Goal: Task Accomplishment & Management: Use online tool/utility

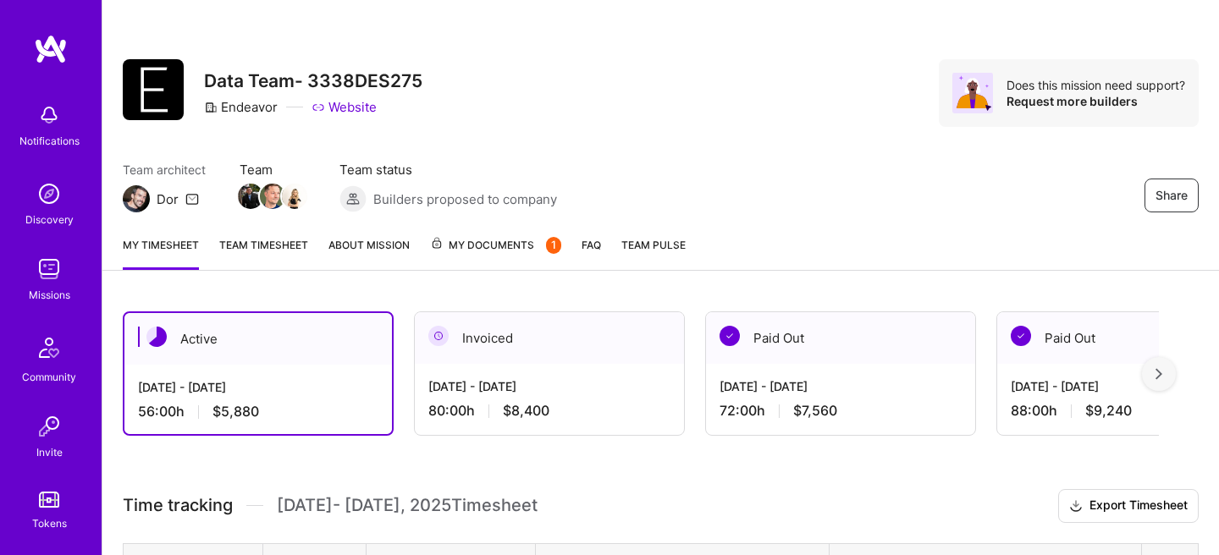
scroll to position [399, 0]
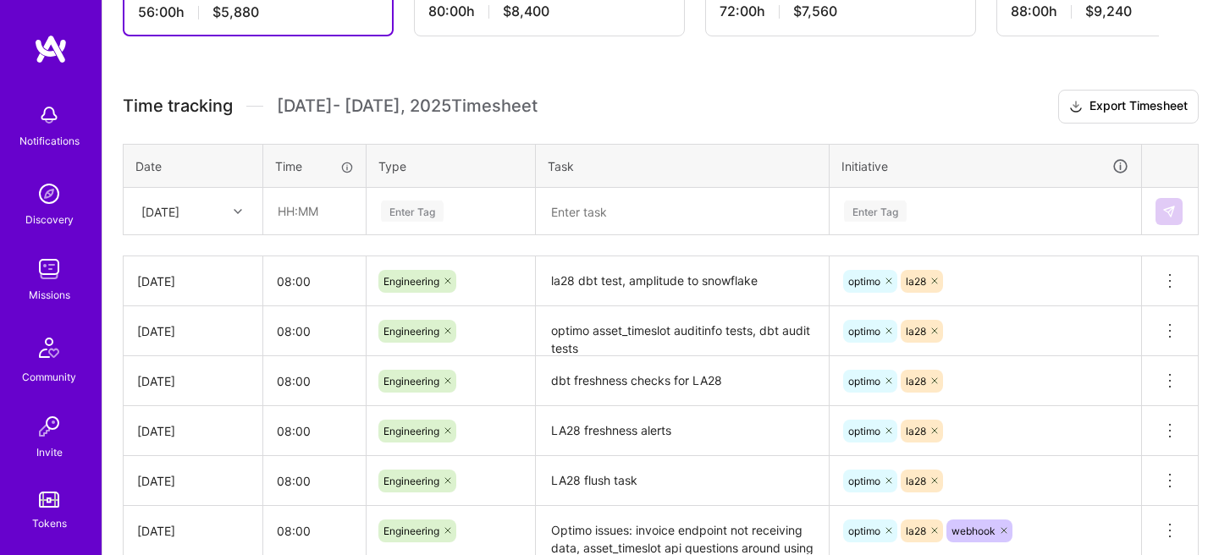
click at [362, 92] on h3 "Time tracking [DATE] - [DATE] Timesheet Export Timesheet" at bounding box center [661, 107] width 1076 height 34
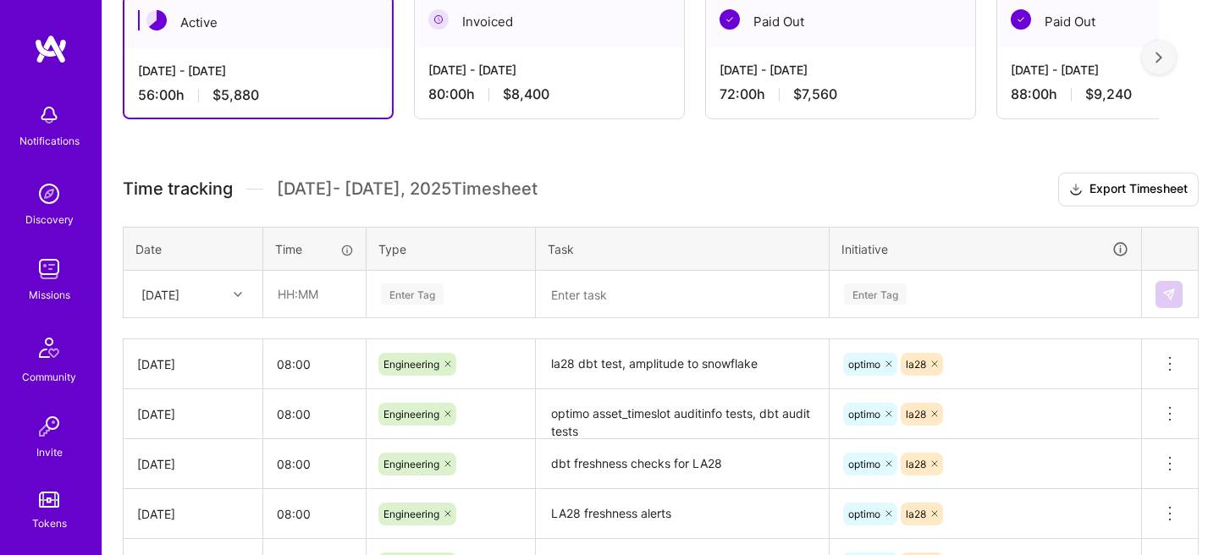
scroll to position [335, 0]
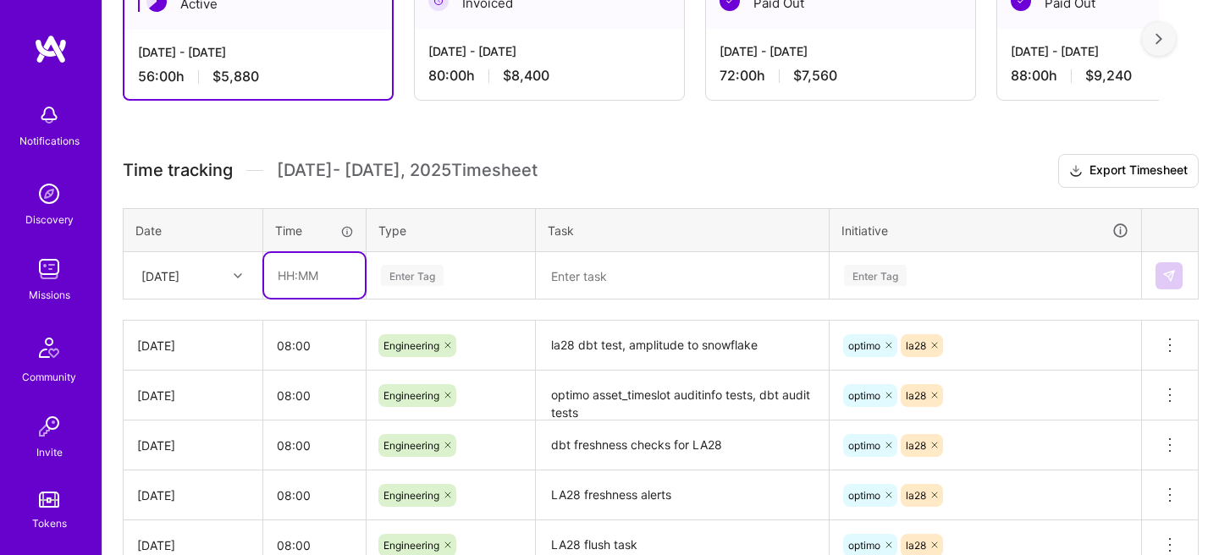
click at [303, 269] on input "text" at bounding box center [314, 275] width 101 height 45
type input "08:00"
click at [414, 287] on div "Enter Tag" at bounding box center [450, 276] width 167 height 44
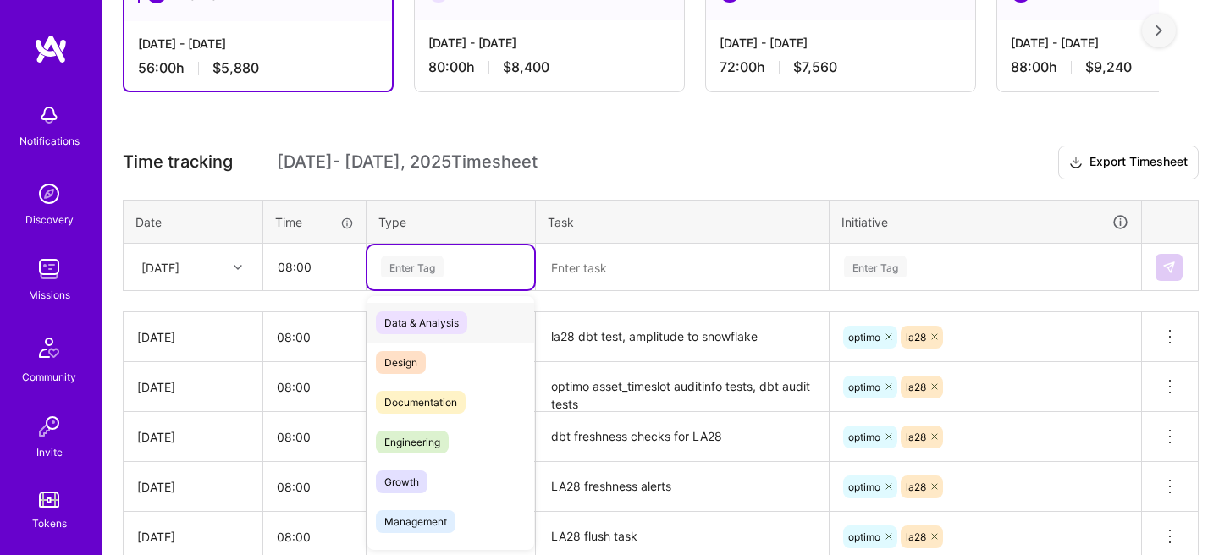
scroll to position [344, 0]
click at [426, 447] on span "Engineering" at bounding box center [412, 441] width 73 height 23
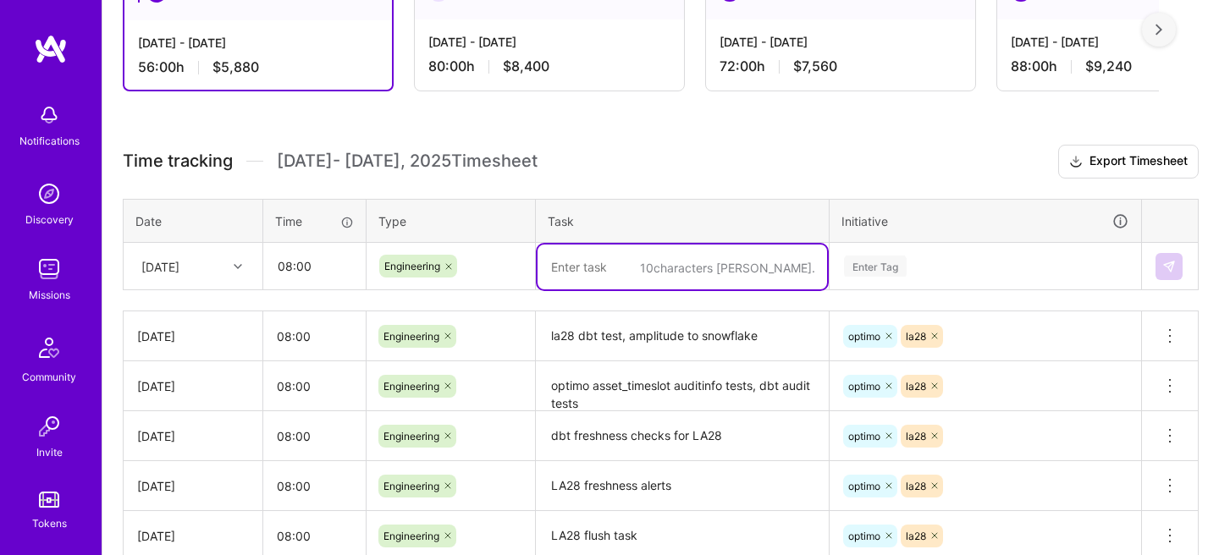
click at [622, 265] on textarea at bounding box center [681, 267] width 289 height 45
type textarea "la28 dbt test, asset timeslot audit info issue"
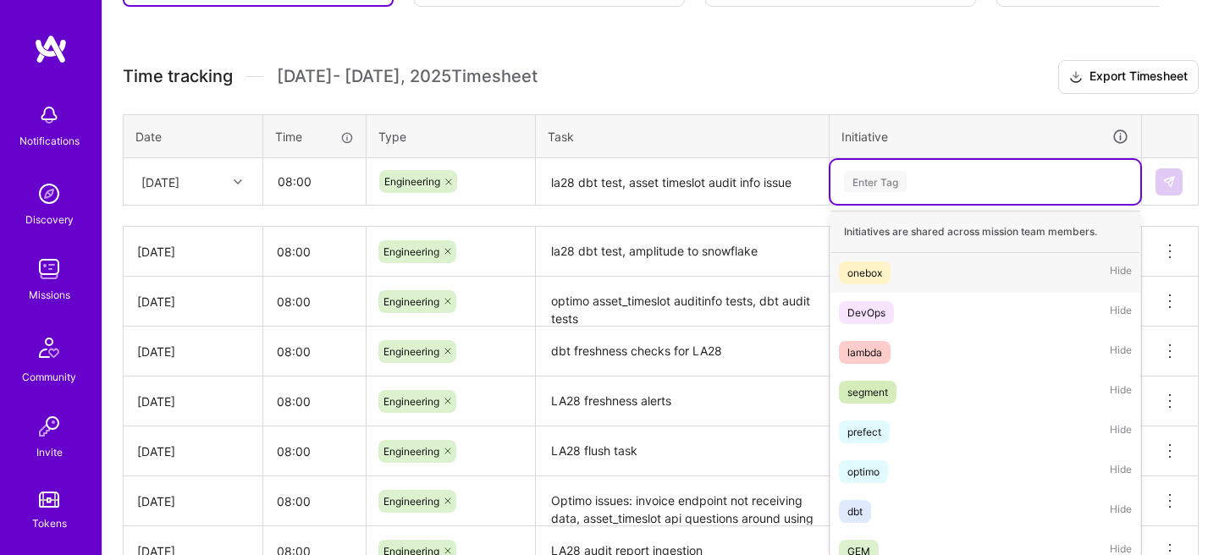
scroll to position [437, 0]
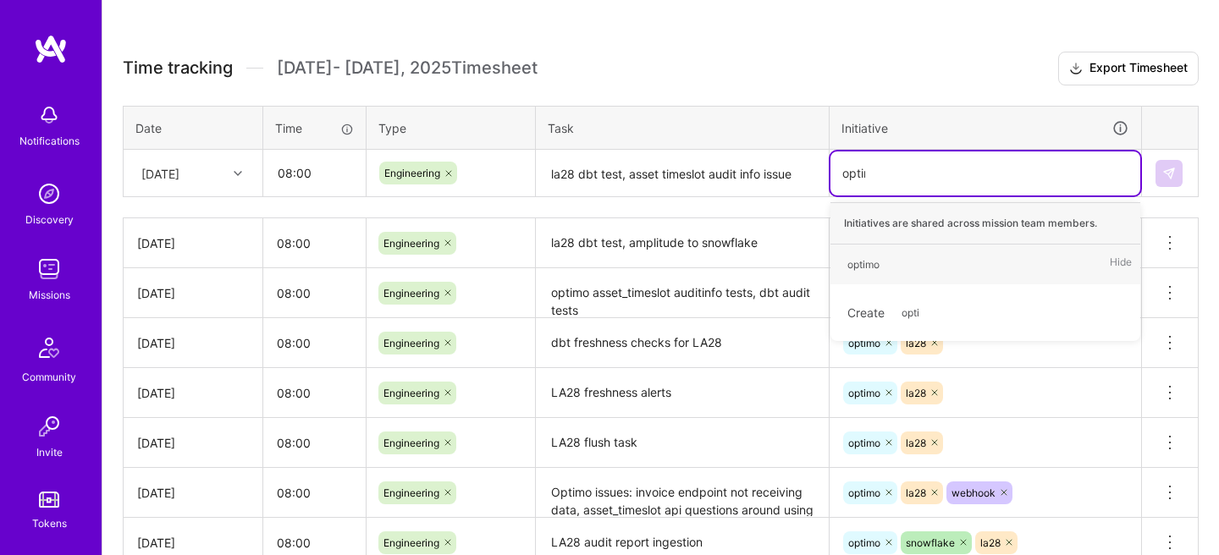
type input "optimo"
click at [881, 258] on span "optimo" at bounding box center [863, 264] width 49 height 23
type input "la28"
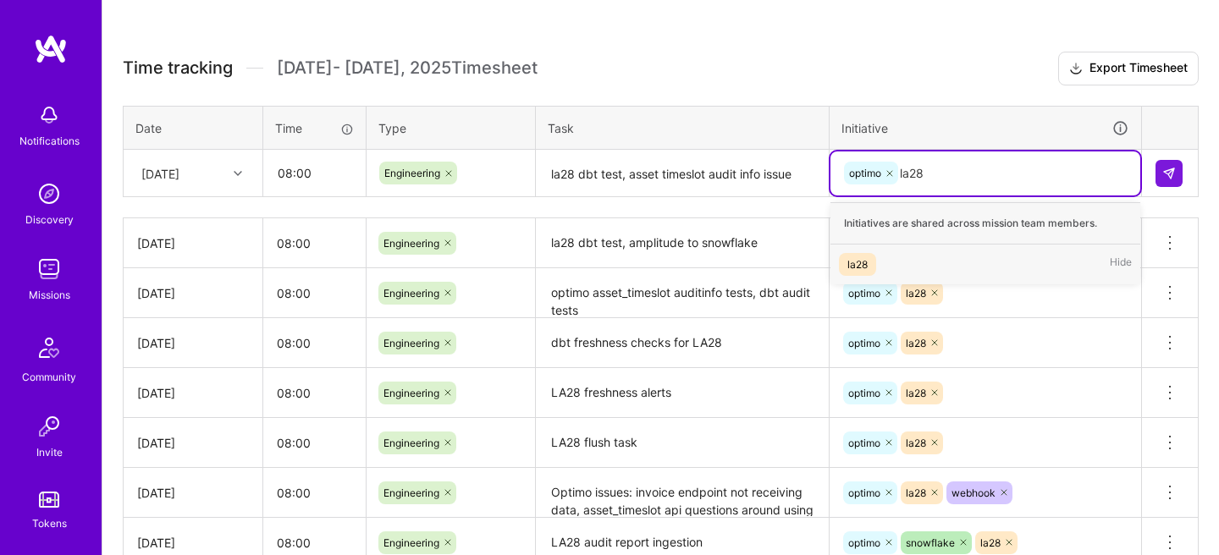
click at [869, 254] on span "la28" at bounding box center [857, 264] width 37 height 23
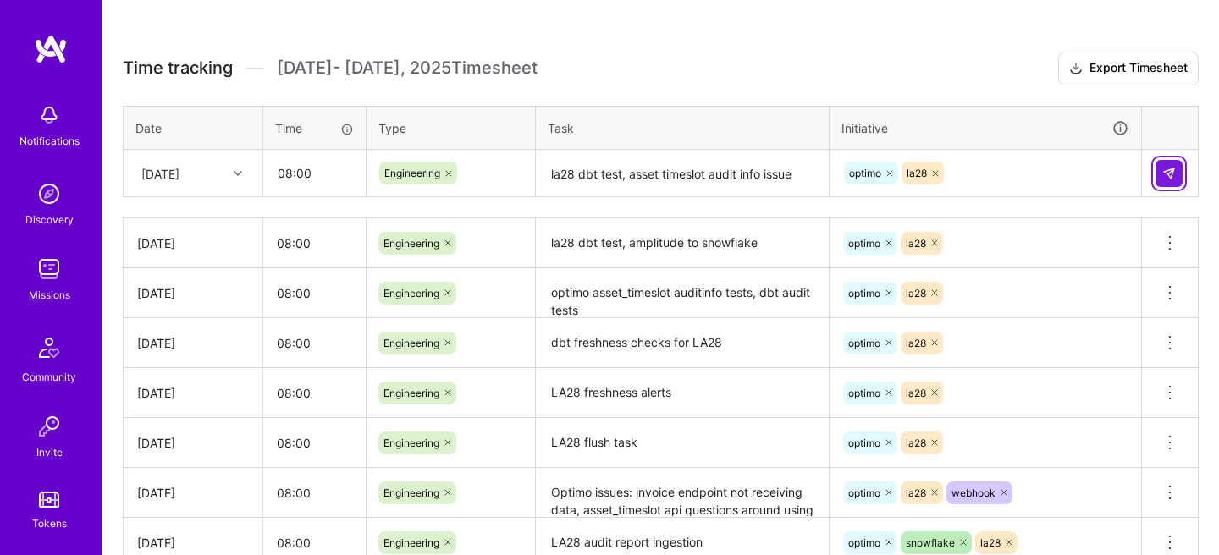
click at [1172, 179] on img at bounding box center [1169, 174] width 14 height 14
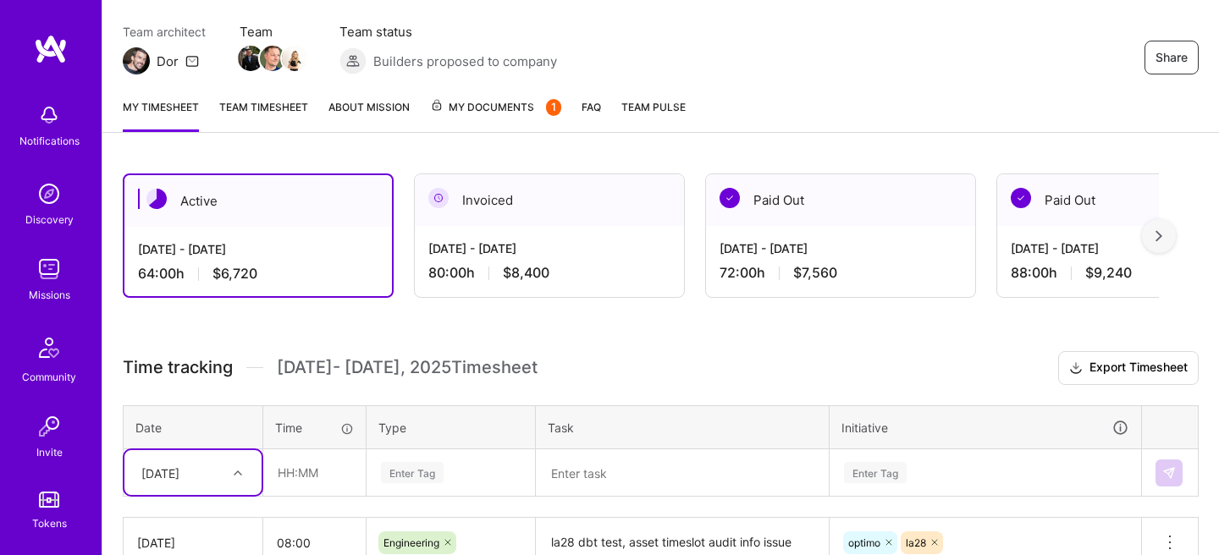
scroll to position [132, 0]
